Goal: Find contact information: Find contact information

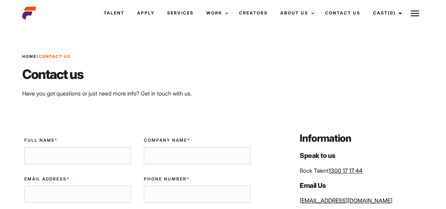
scroll to position [92, 0]
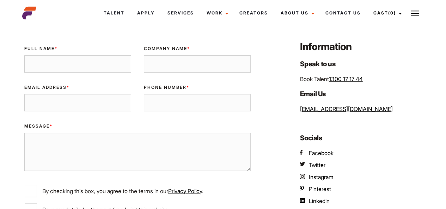
click at [367, 80] on p "Book Talent 1300 17 17 44" at bounding box center [362, 79] width 124 height 8
drag, startPoint x: 367, startPoint y: 80, endPoint x: 334, endPoint y: 82, distance: 32.2
click at [334, 82] on p "Book Talent 1300 17 17 44" at bounding box center [362, 79] width 124 height 8
copy link "1300 17 17 44"
drag, startPoint x: 364, startPoint y: 119, endPoint x: 304, endPoint y: 113, distance: 60.3
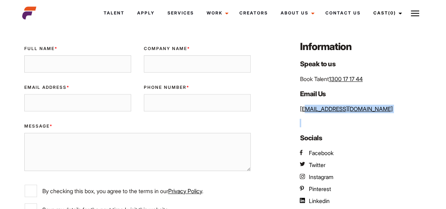
click at [304, 113] on div "Information Speak to us Book Talent 1300 17 17 44 Email Us [EMAIL_ADDRESS][DOMA…" at bounding box center [359, 145] width 137 height 210
click at [365, 104] on div "Information Speak to us Book Talent 1300 17 17 44 Email Us [EMAIL_ADDRESS][DOMA…" at bounding box center [359, 145] width 137 height 210
drag, startPoint x: 357, startPoint y: 108, endPoint x: 297, endPoint y: 111, distance: 60.4
click at [297, 111] on div "Information Speak to us Book Talent 1300 17 17 44 Email Us [EMAIL_ADDRESS][DOMA…" at bounding box center [359, 145] width 137 height 210
copy link "[EMAIL_ADDRESS][DOMAIN_NAME]"
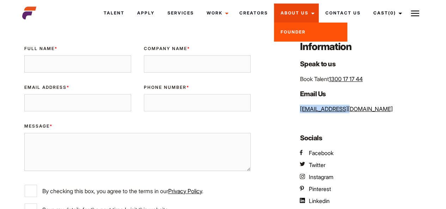
click at [313, 8] on link "About Us" at bounding box center [296, 13] width 45 height 19
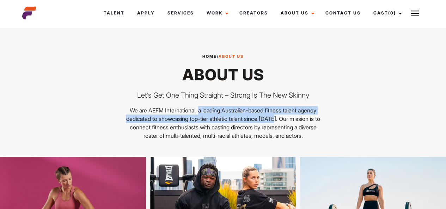
drag, startPoint x: 198, startPoint y: 111, endPoint x: 276, endPoint y: 115, distance: 77.8
click at [276, 115] on p "We are AEFM International, a leading Australian-based fitness talent agency ded…" at bounding box center [223, 123] width 197 height 34
copy p "a leading Australian-based fitness talent agency dedicated to showcasing top-ti…"
